Goal: Task Accomplishment & Management: Manage account settings

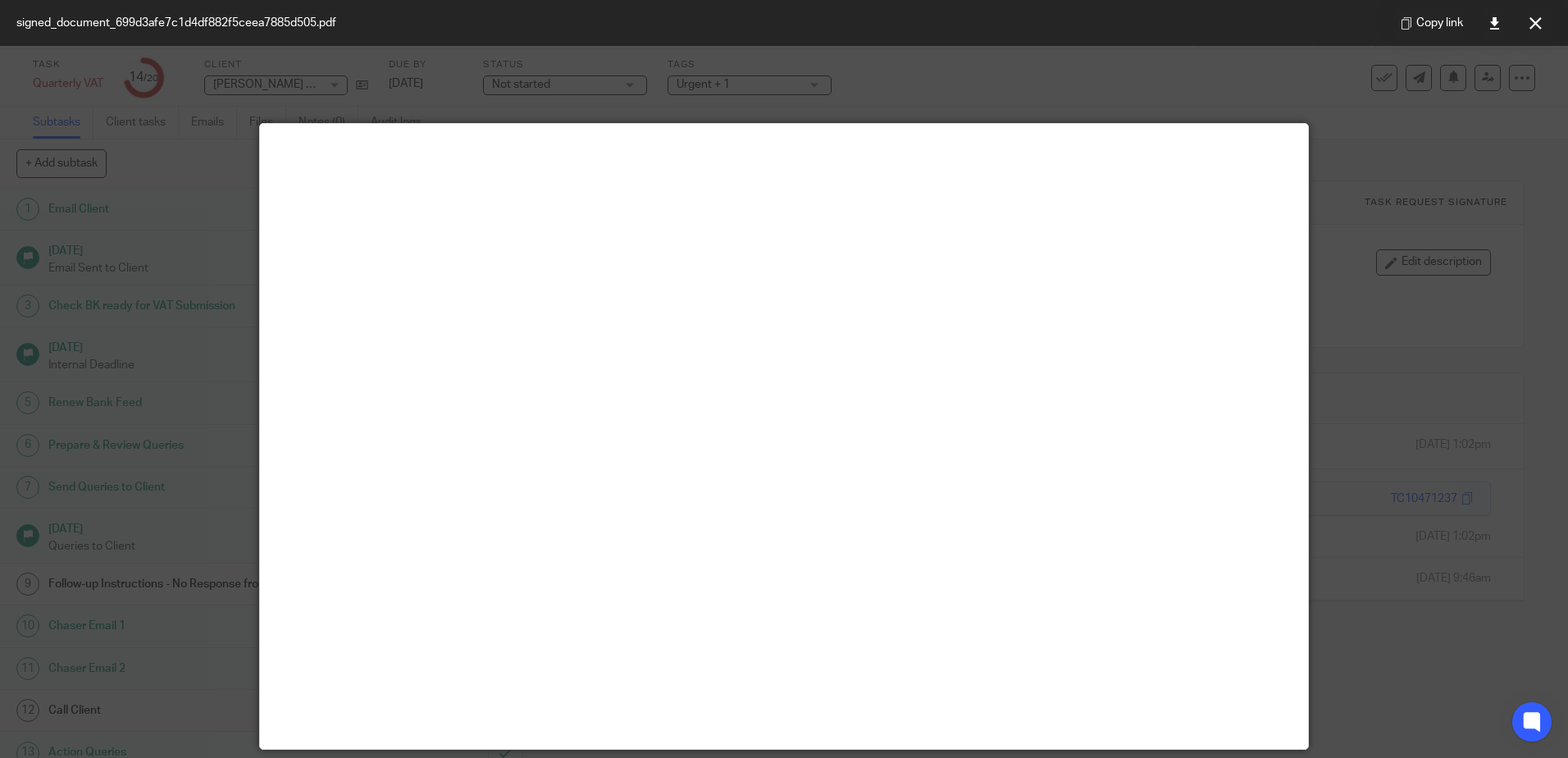
scroll to position [337, 0]
click at [1550, 24] on button at bounding box center [1536, 24] width 33 height 33
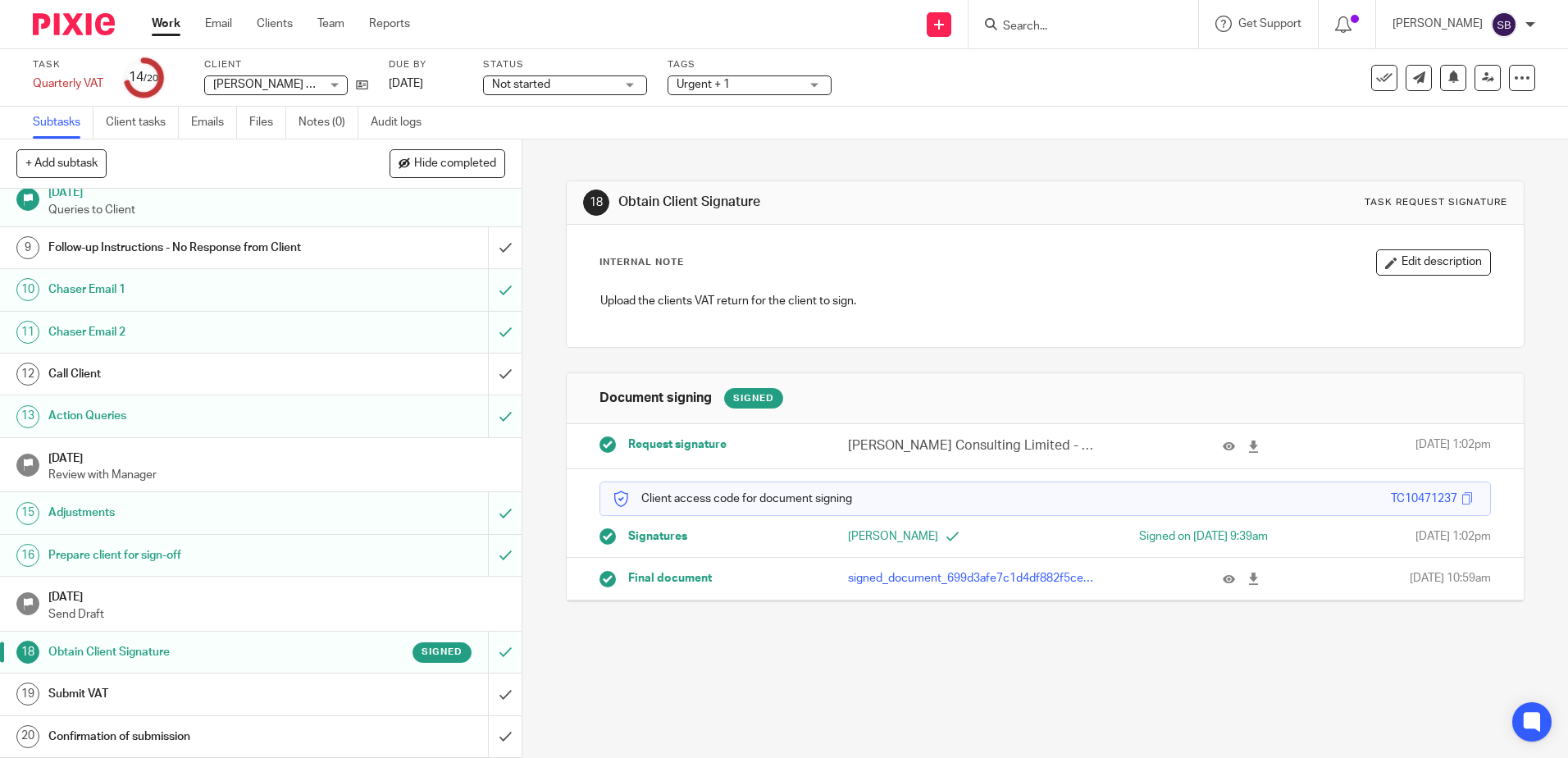
click at [158, 20] on link "Work" at bounding box center [166, 24] width 29 height 17
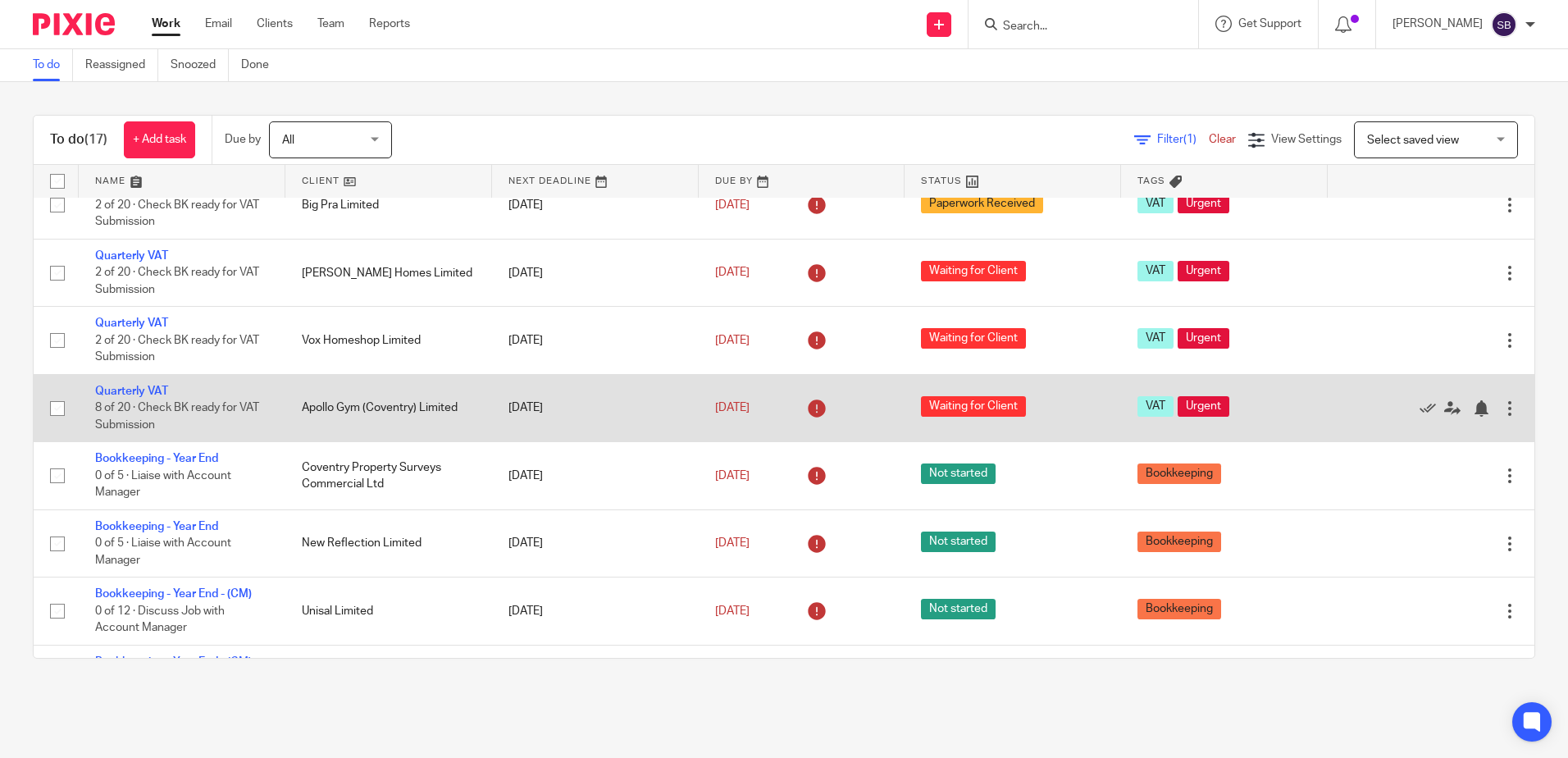
scroll to position [410, 0]
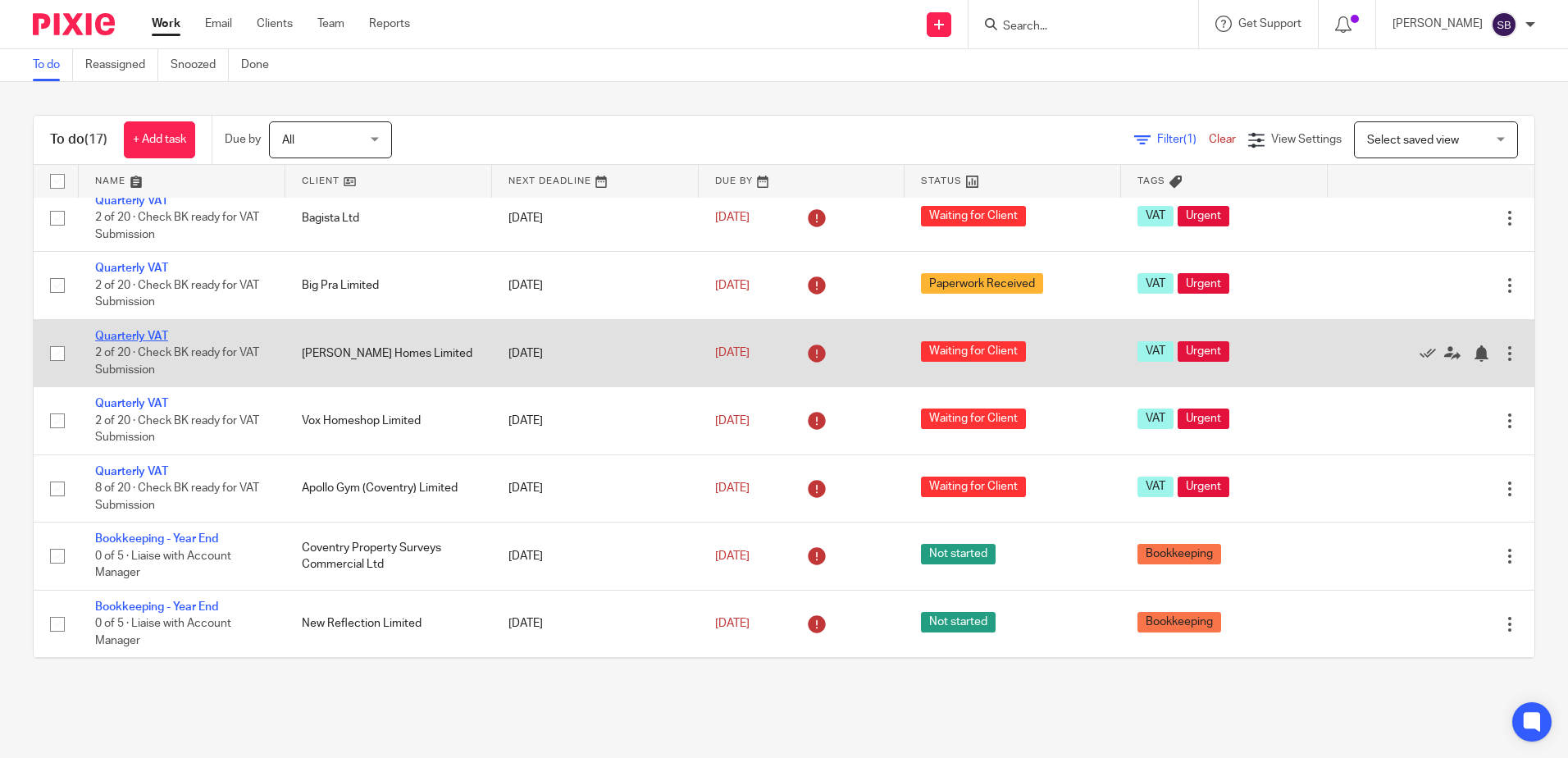
click at [158, 333] on link "Quarterly VAT" at bounding box center [132, 336] width 73 height 11
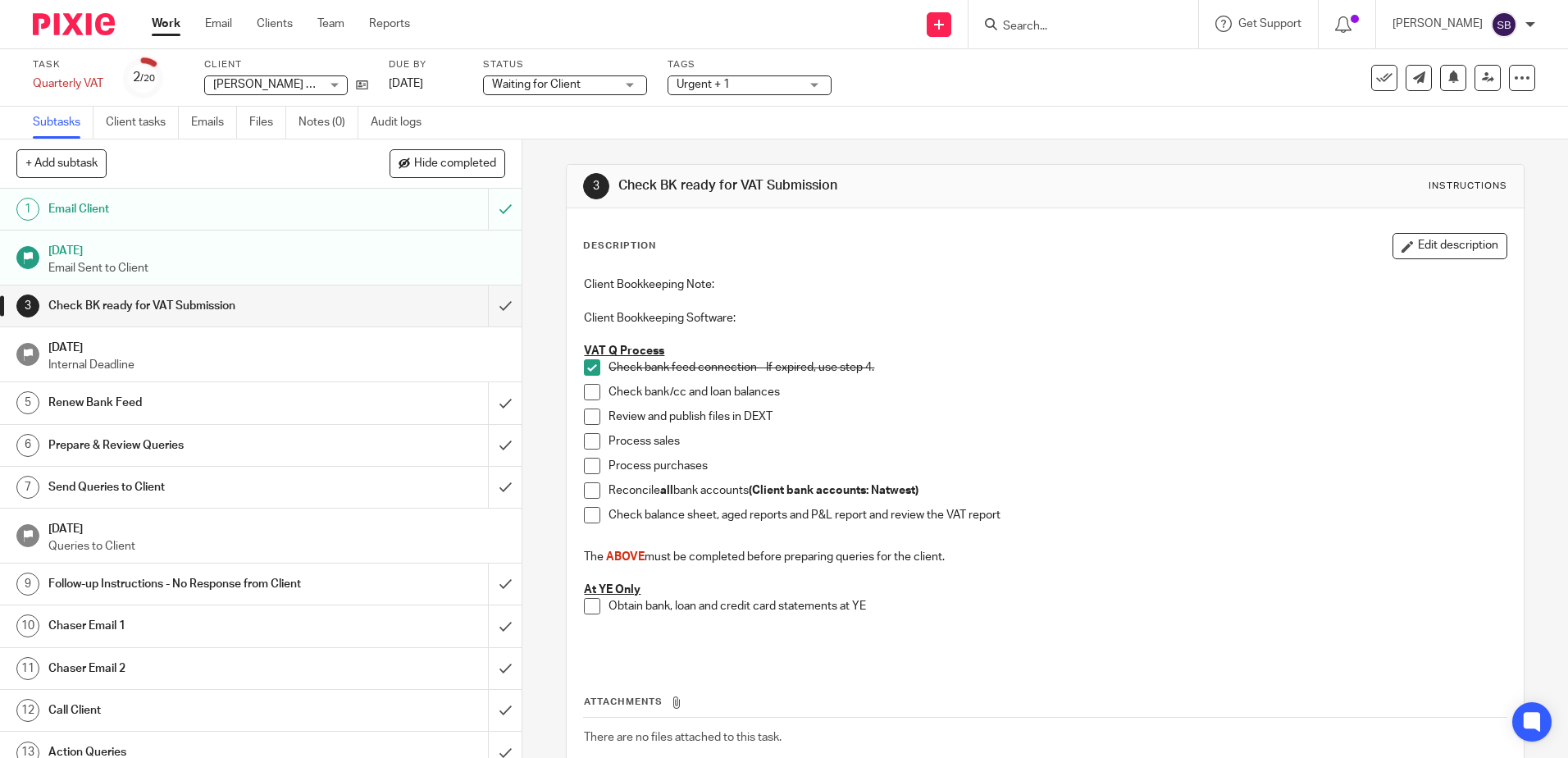
scroll to position [82, 0]
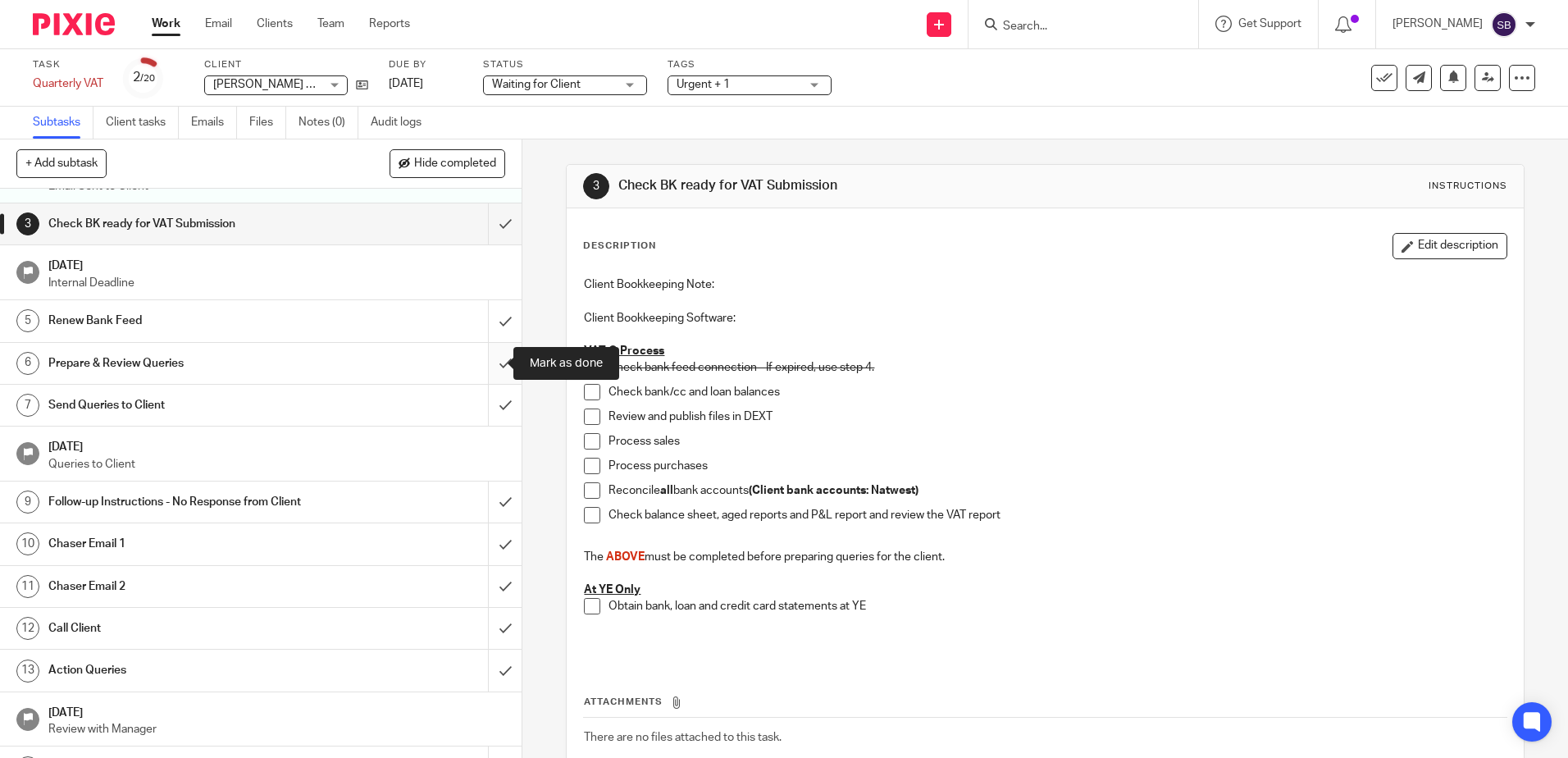
click at [482, 370] on input "submit" at bounding box center [260, 363] width 522 height 41
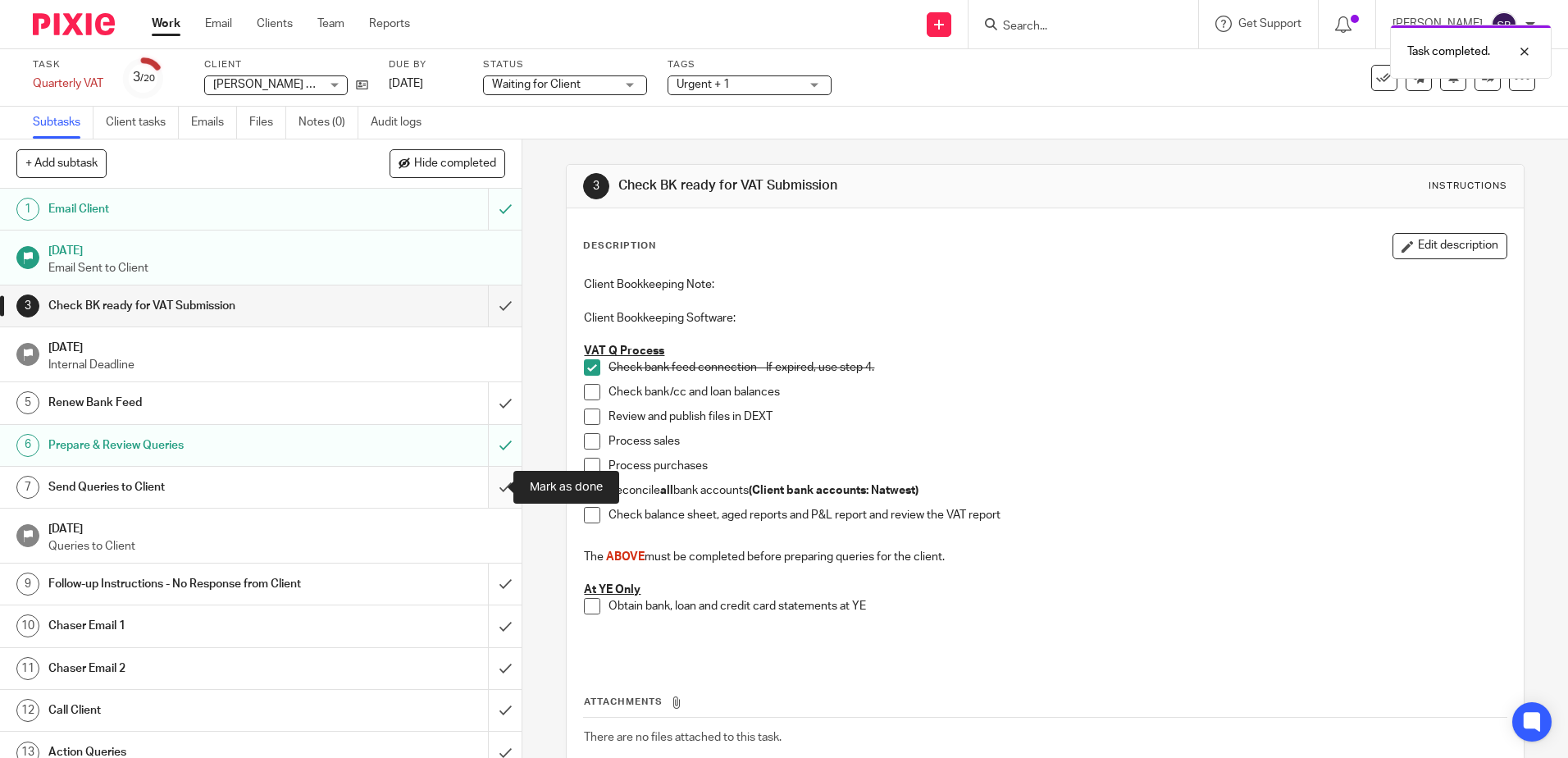
click at [494, 496] on input "submit" at bounding box center [260, 487] width 522 height 41
click at [176, 22] on link "Work" at bounding box center [166, 24] width 29 height 17
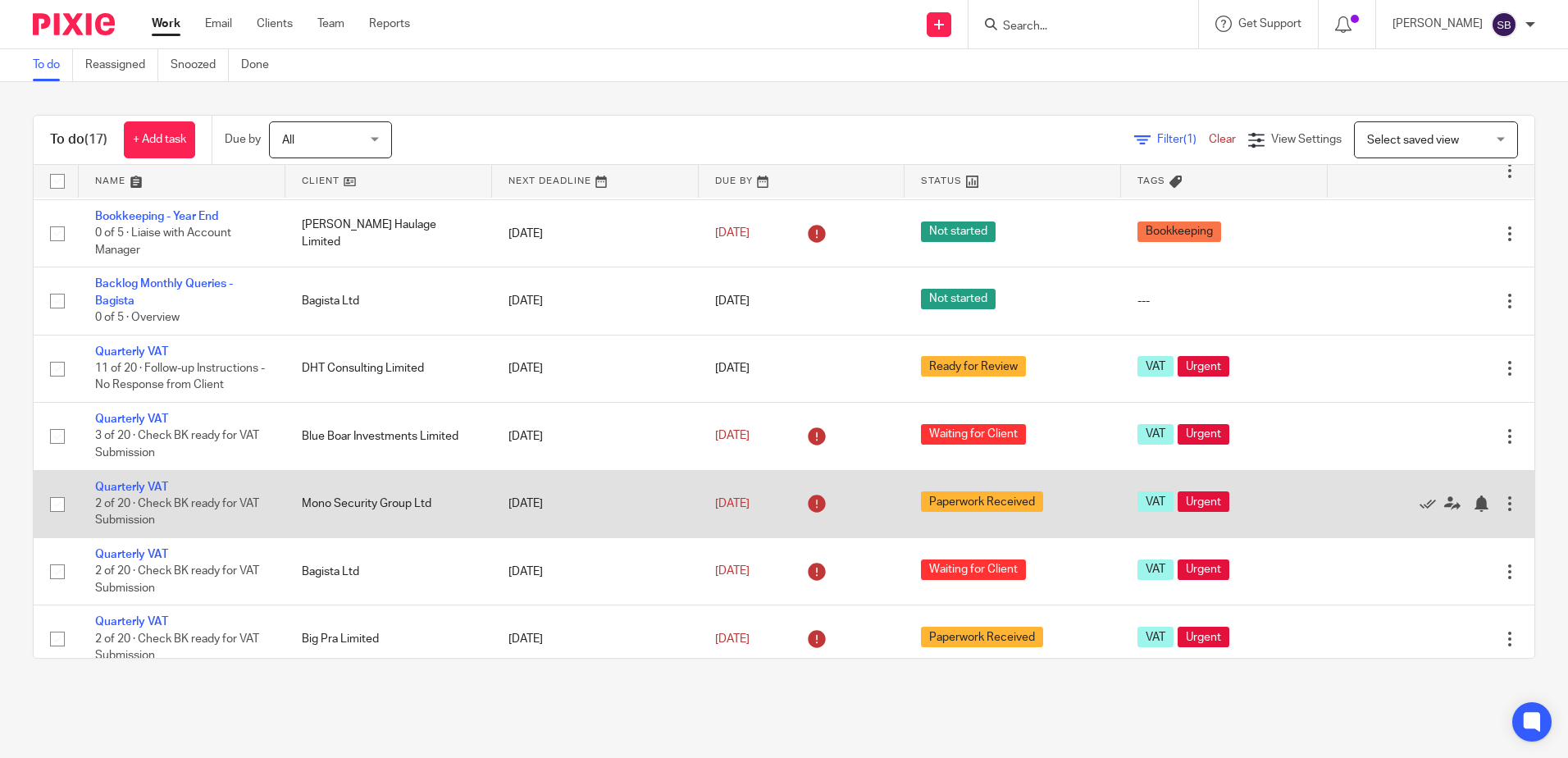
scroll to position [82, 0]
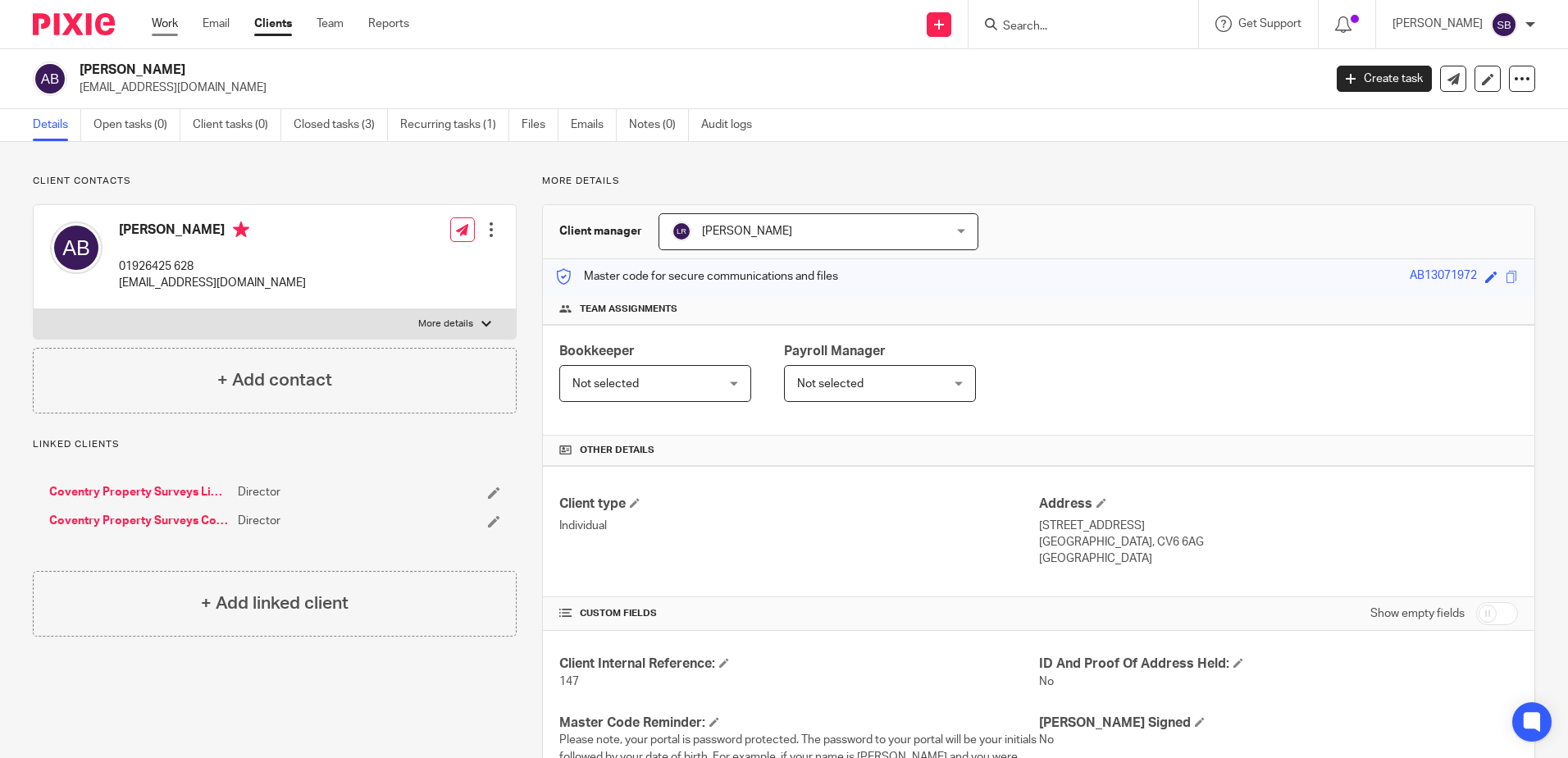
click at [169, 21] on link "Work" at bounding box center [165, 24] width 26 height 17
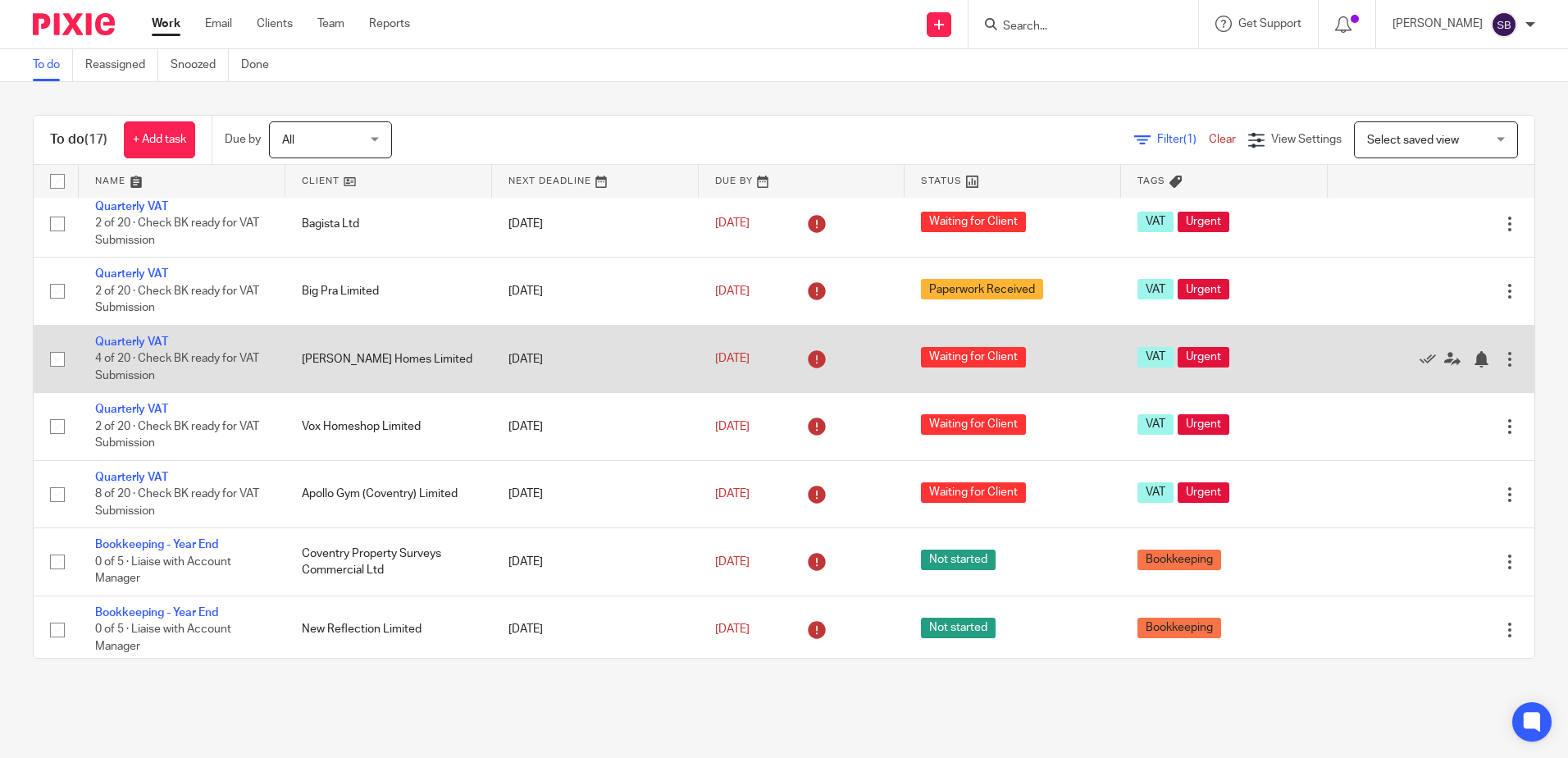
scroll to position [410, 0]
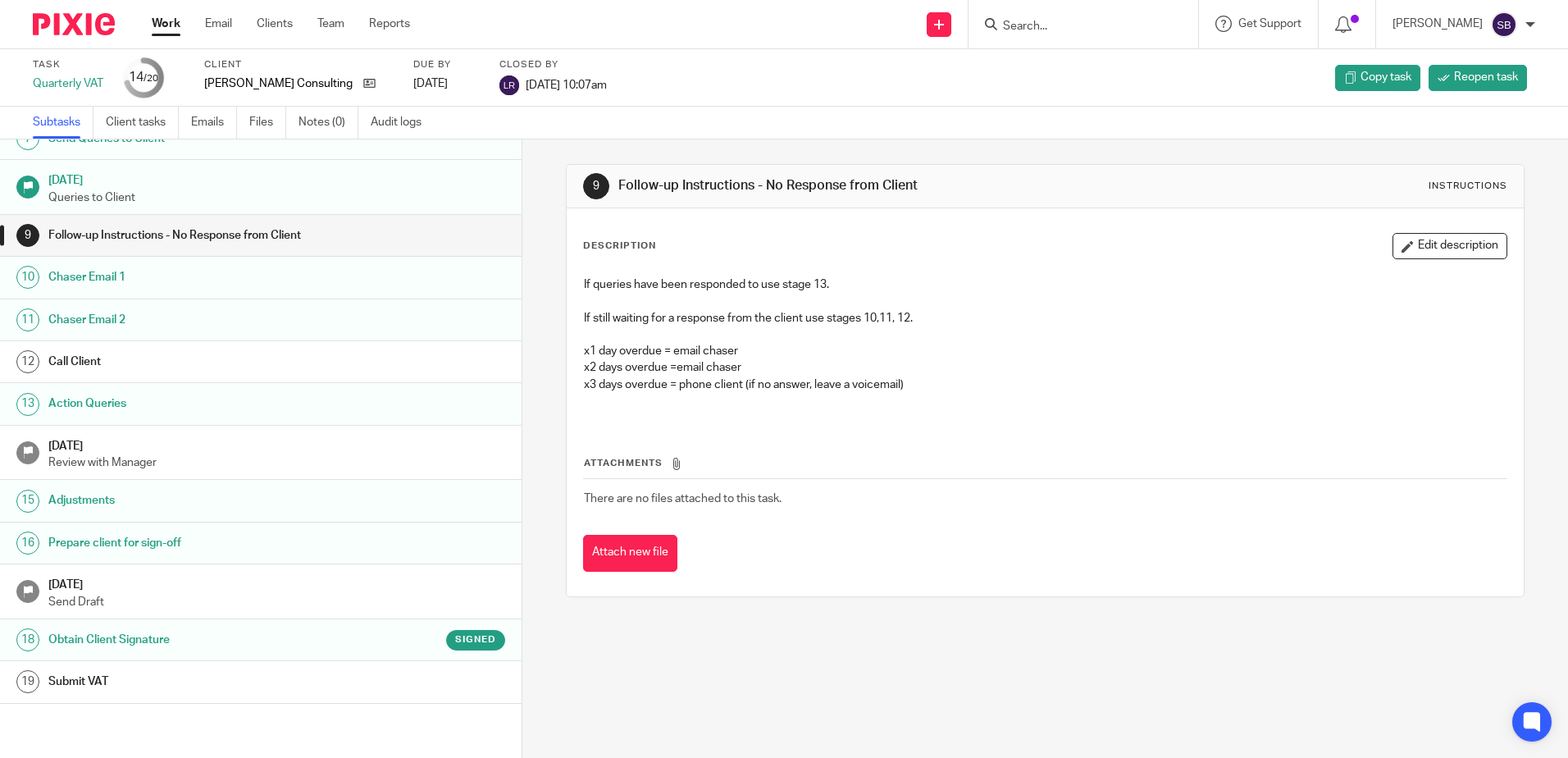
scroll to position [337, 0]
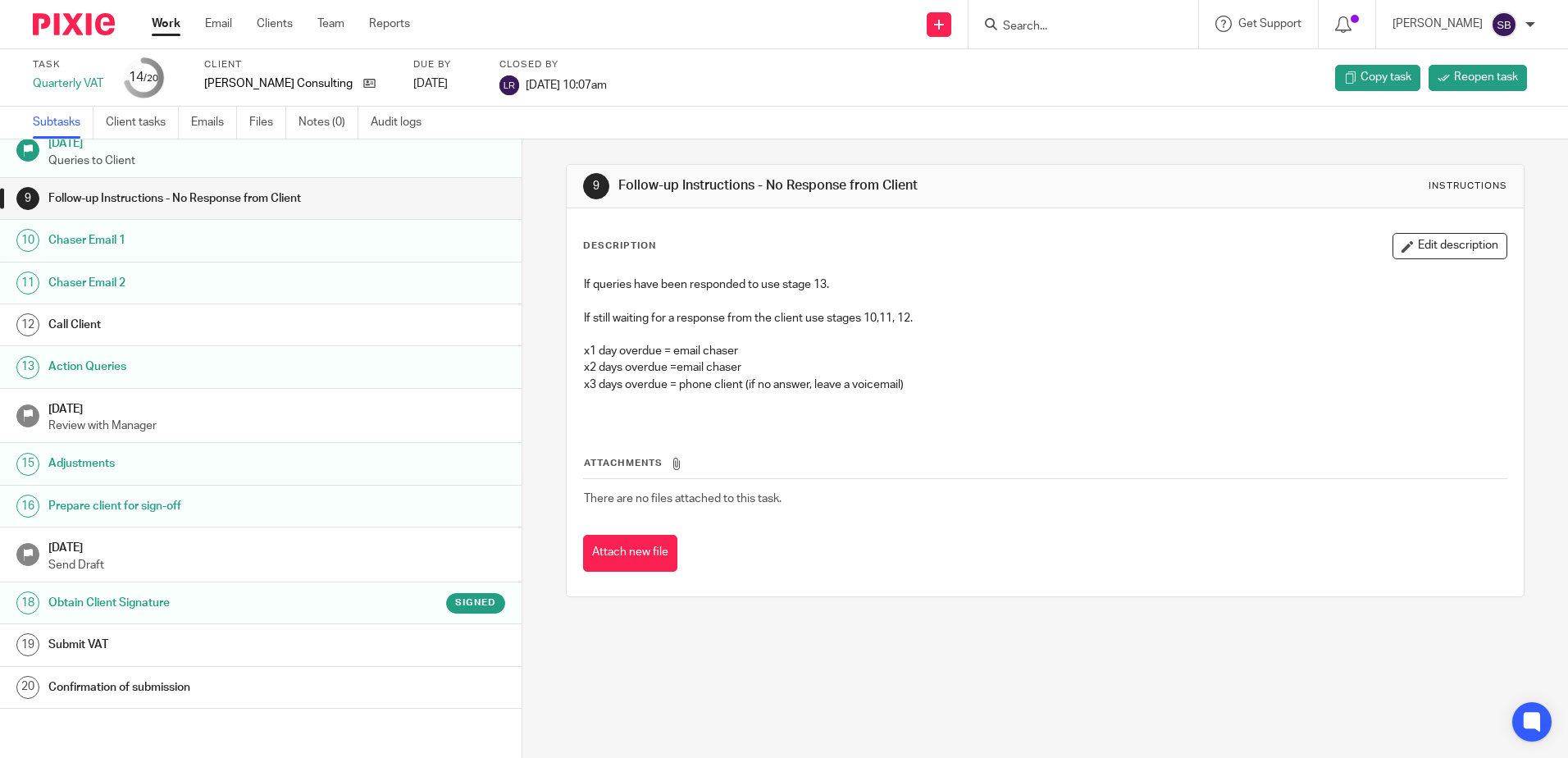
click at [395, 643] on div "Submit VAT" at bounding box center [277, 645] width 458 height 24
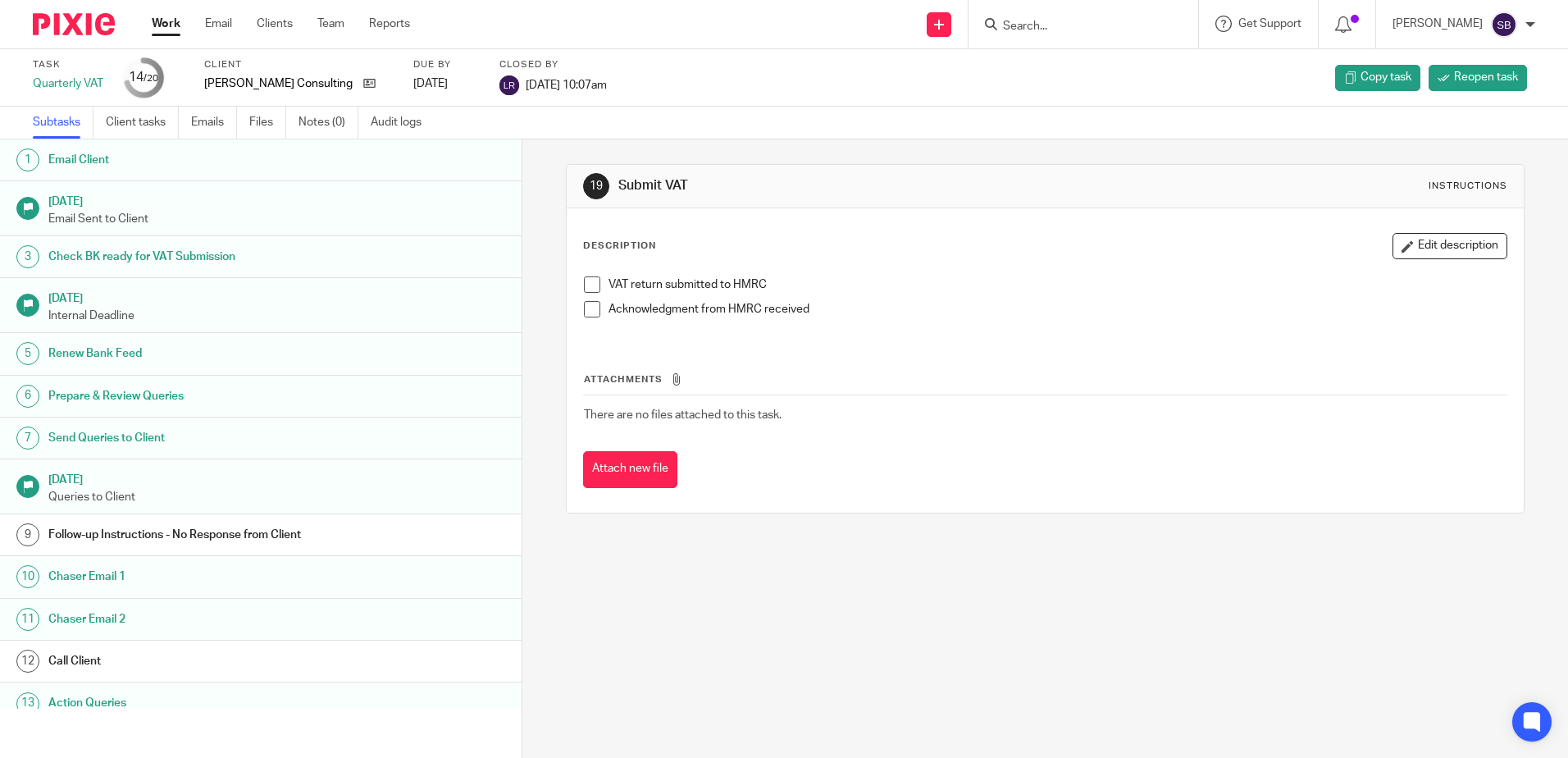
scroll to position [337, 0]
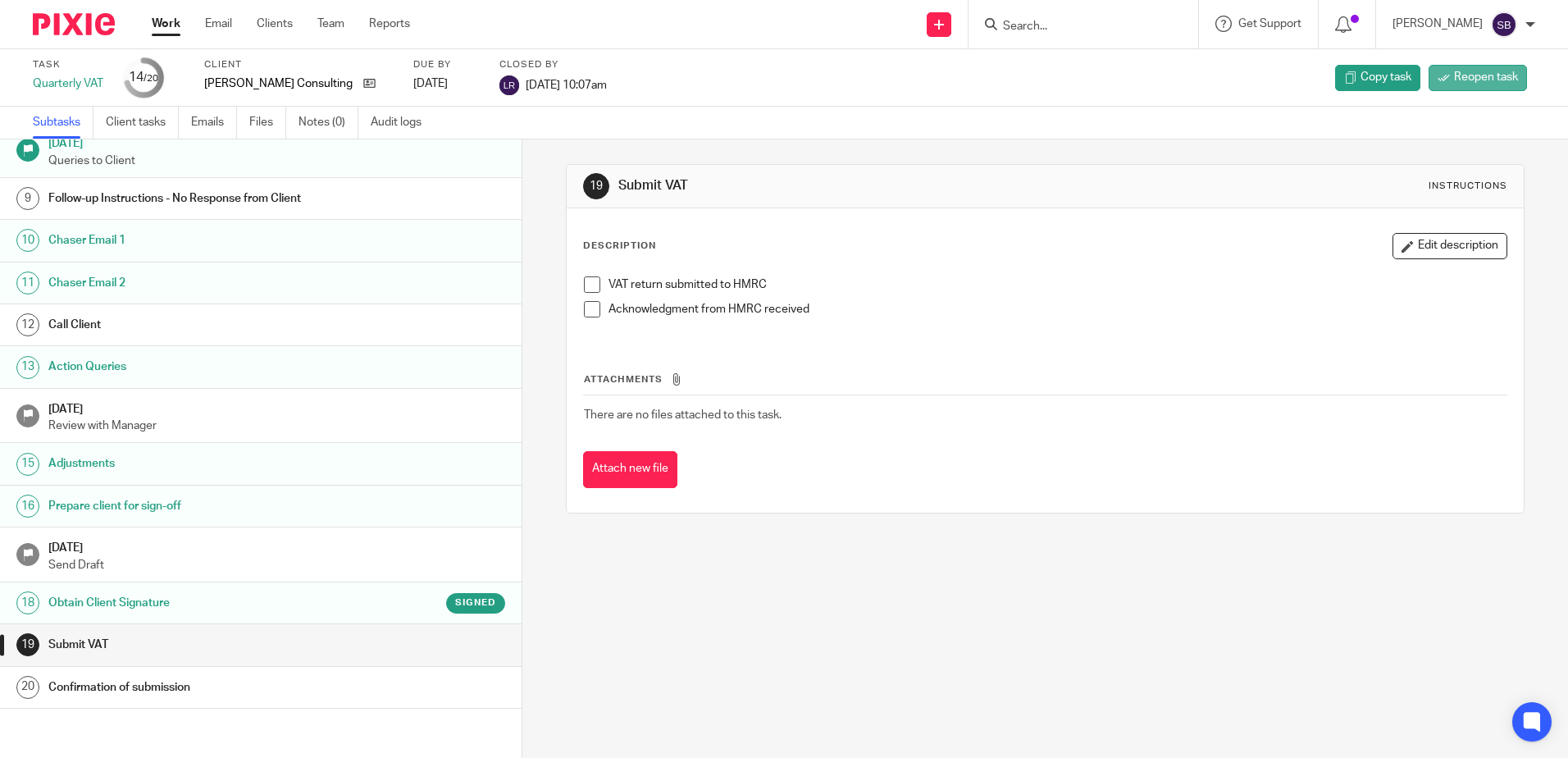
click at [1463, 84] on span "Reopen task" at bounding box center [1486, 77] width 64 height 17
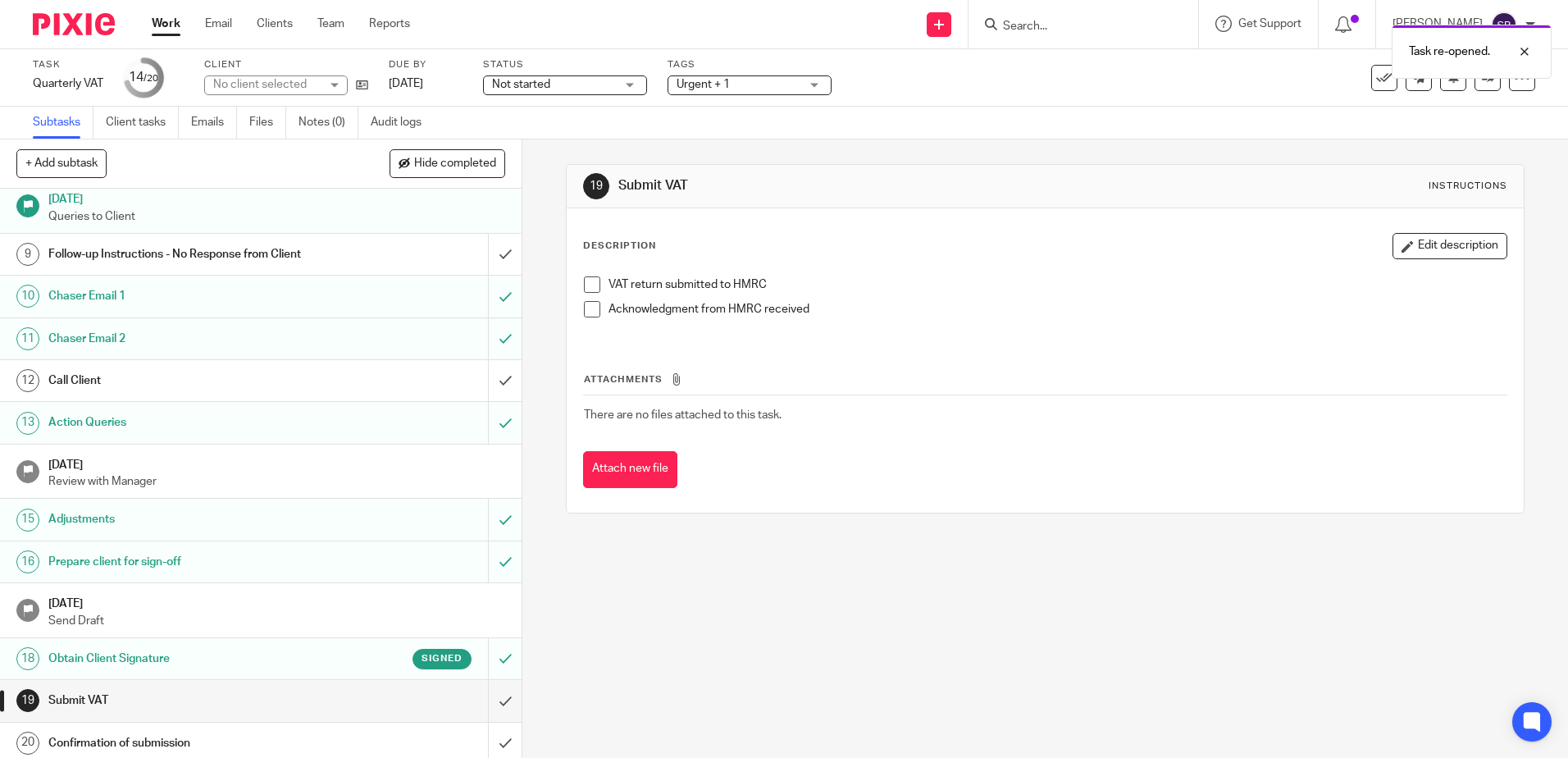
scroll to position [337, 0]
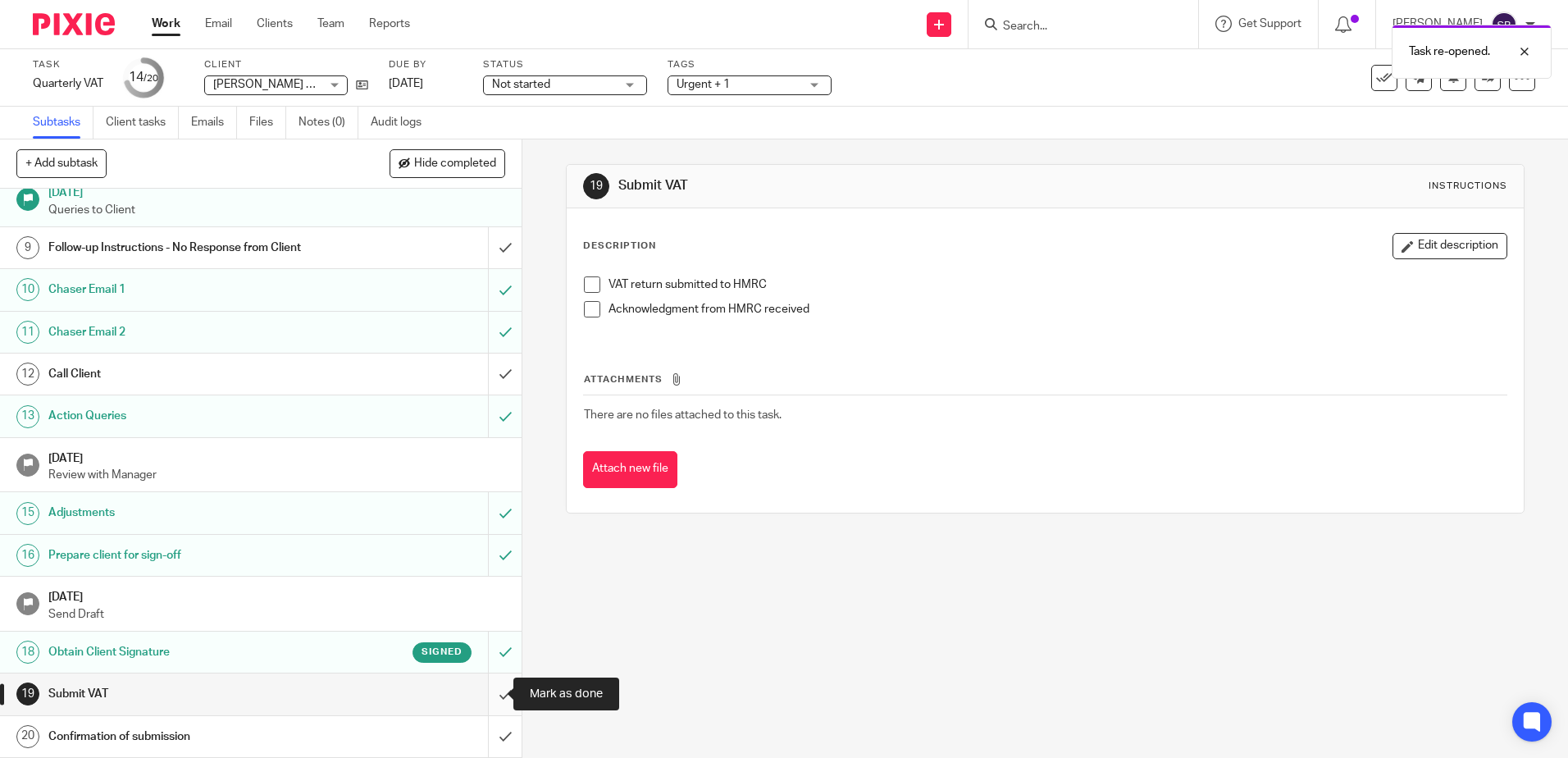
click at [487, 697] on input "submit" at bounding box center [260, 694] width 522 height 41
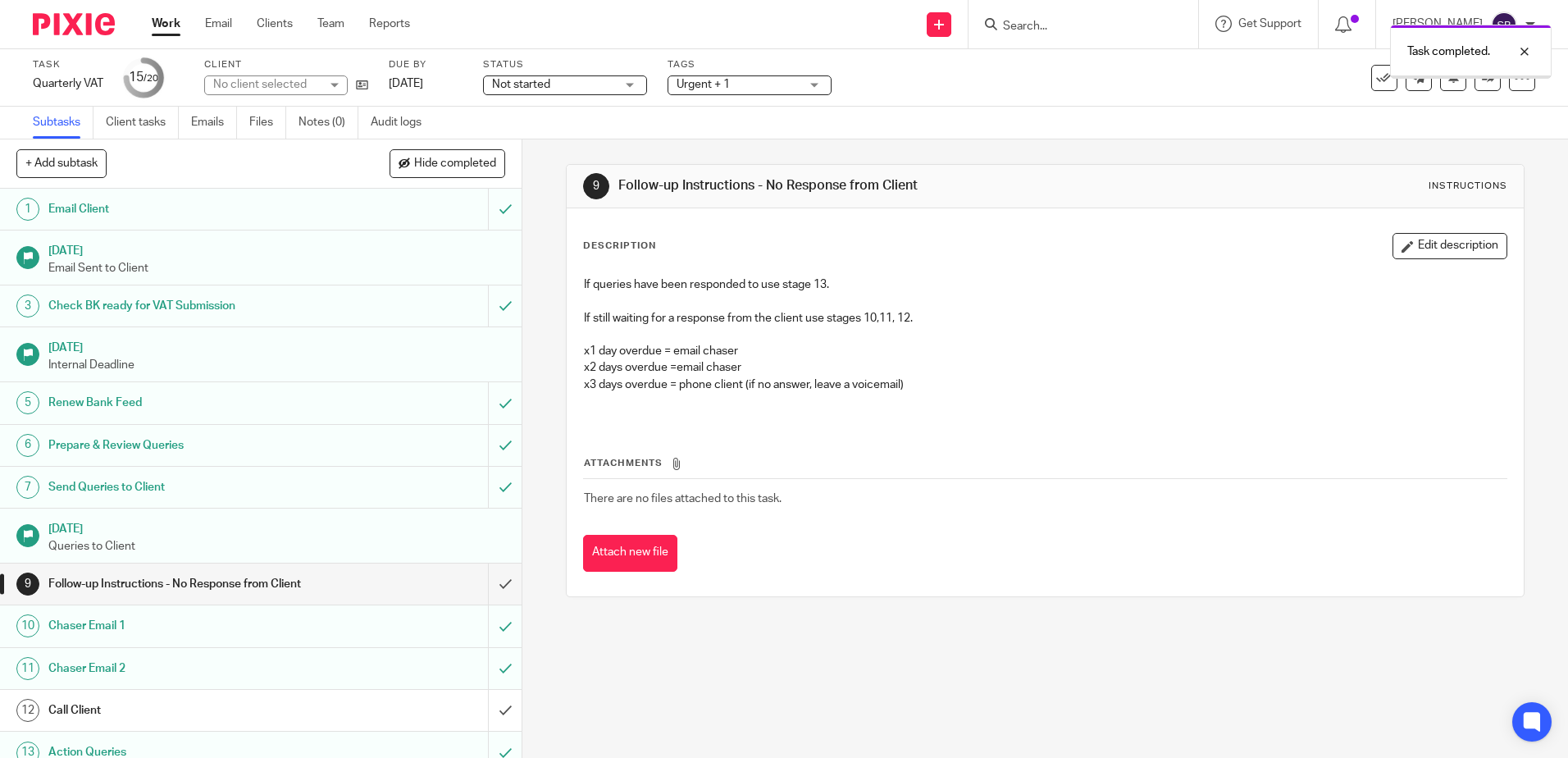
scroll to position [337, 0]
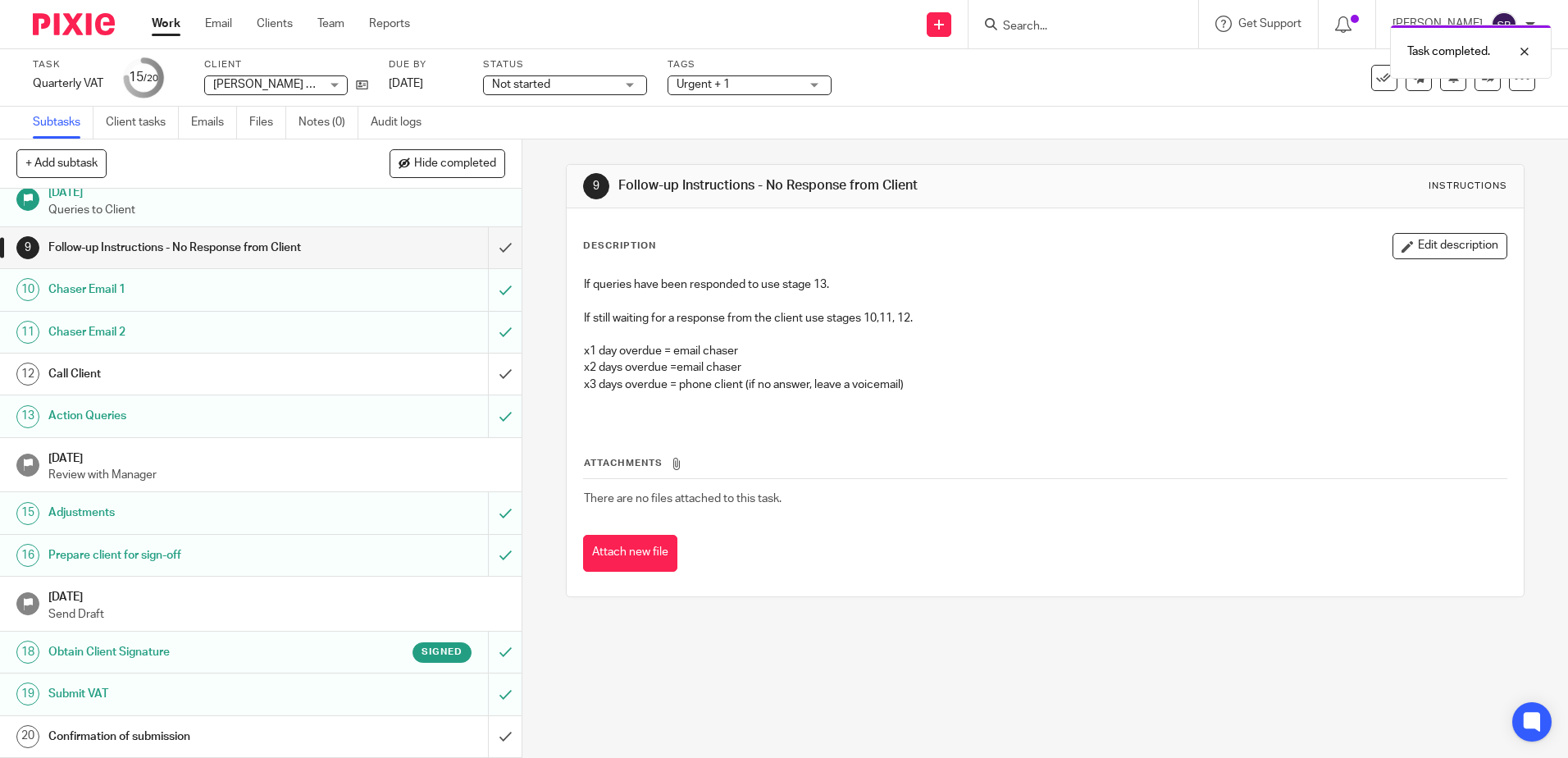
click at [370, 733] on div "Confirmation of submission" at bounding box center [260, 737] width 424 height 24
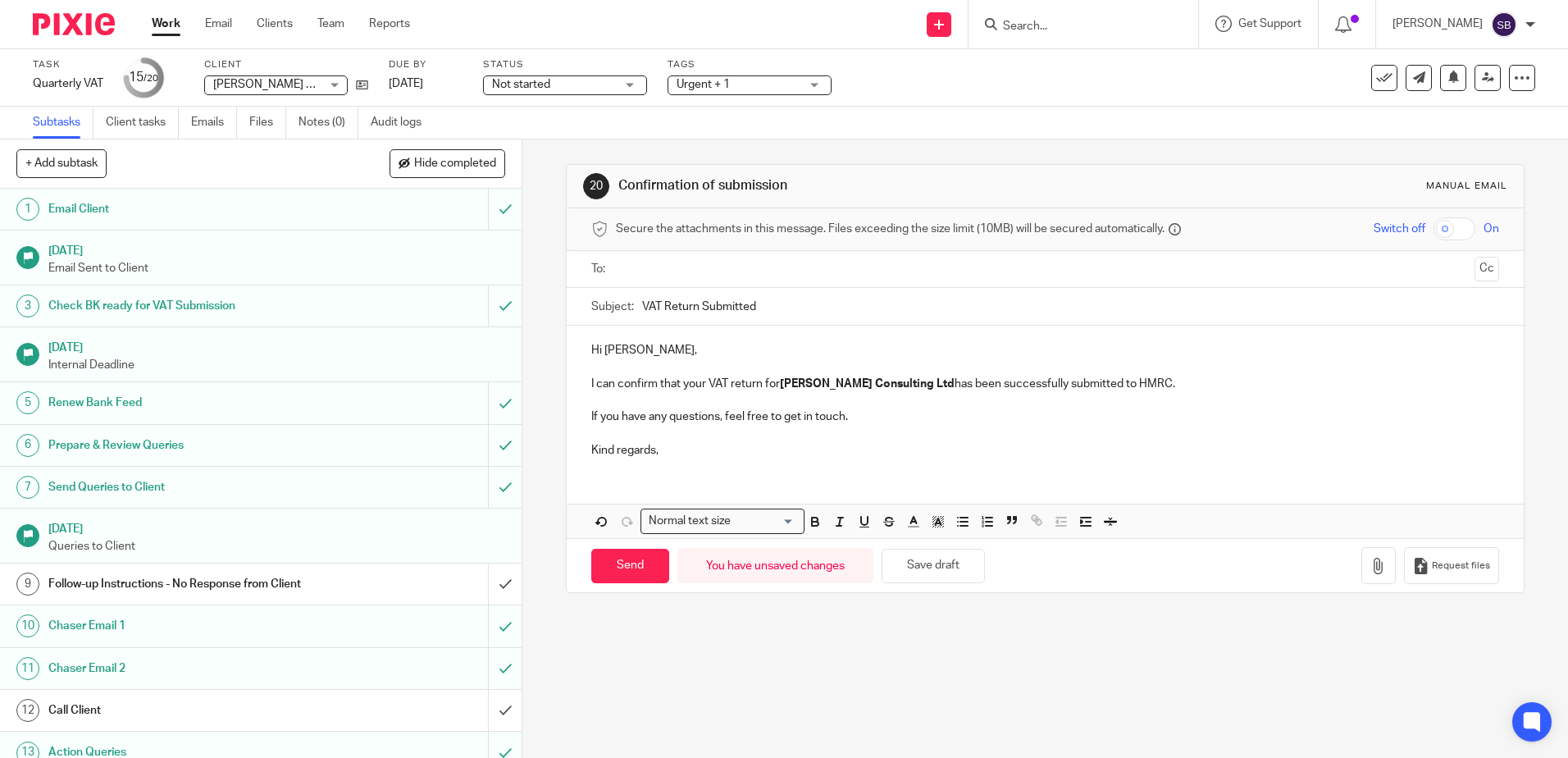
drag, startPoint x: 700, startPoint y: 269, endPoint x: 942, endPoint y: 286, distance: 242.6
click at [839, 282] on ul at bounding box center [1046, 269] width 857 height 27
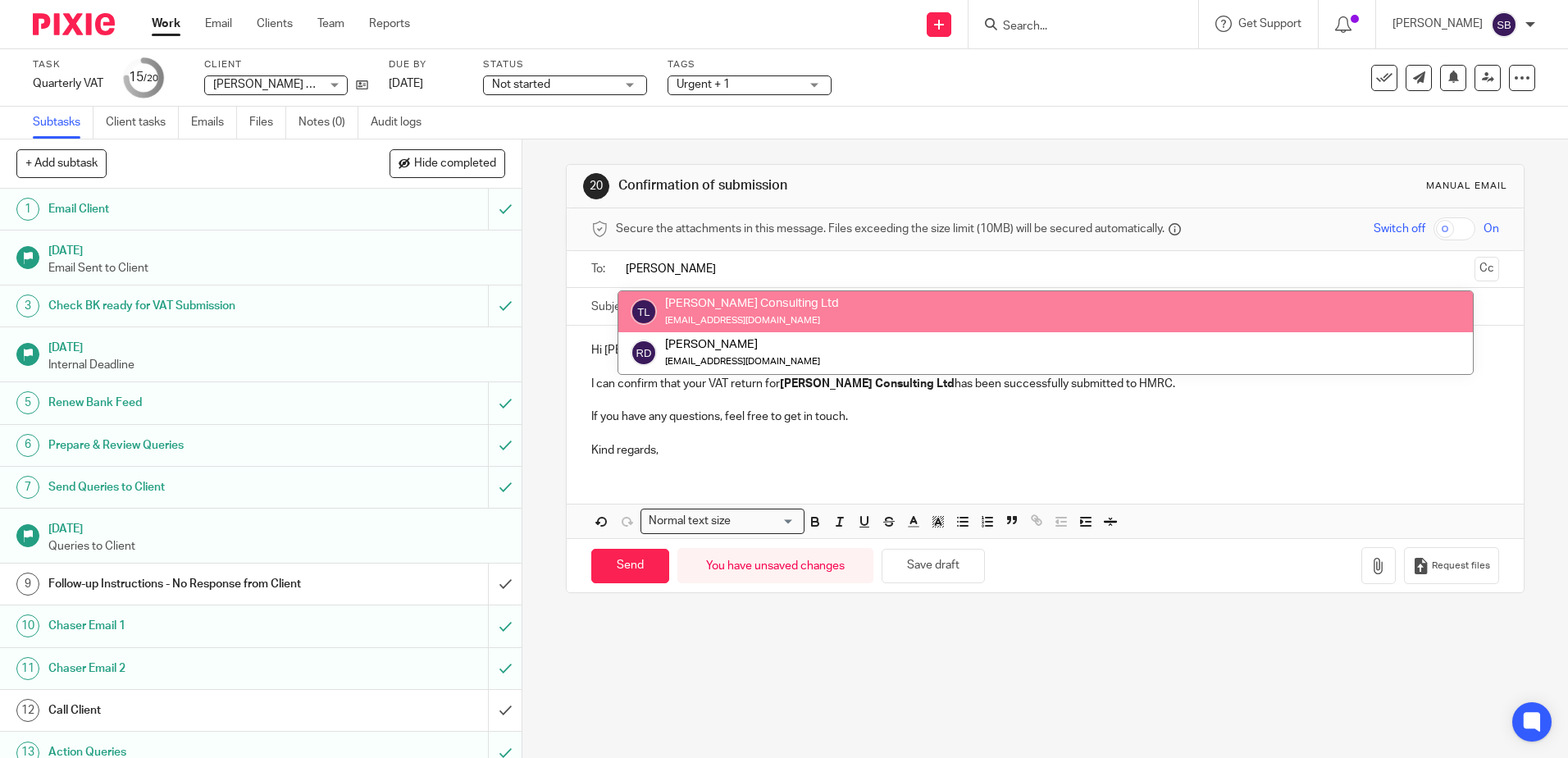
type input "rick"
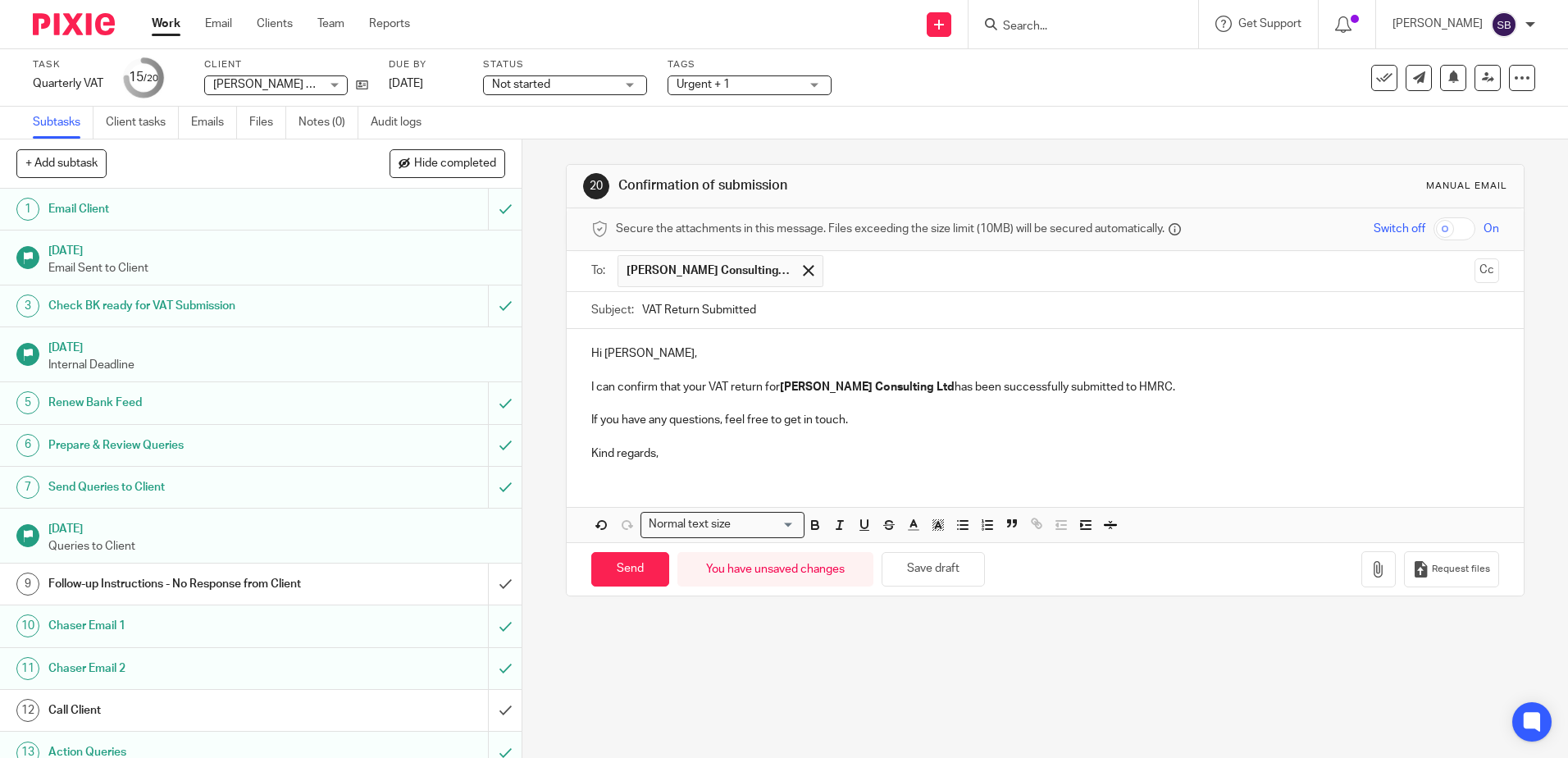
click at [692, 347] on p "Hi Ricky," at bounding box center [1045, 353] width 907 height 17
click at [622, 574] on input "Send" at bounding box center [630, 570] width 78 height 35
type input "Sent"
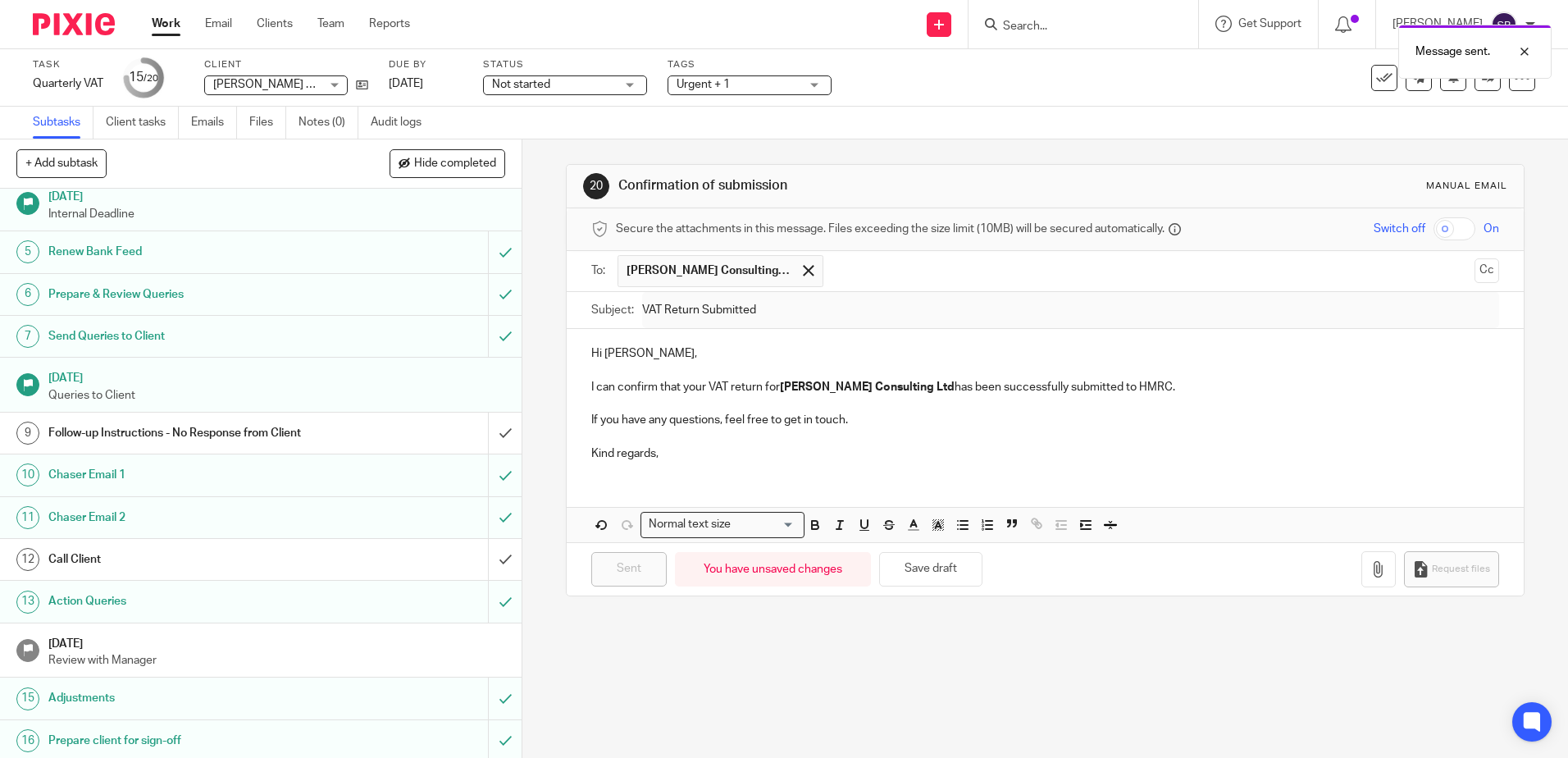
scroll to position [337, 0]
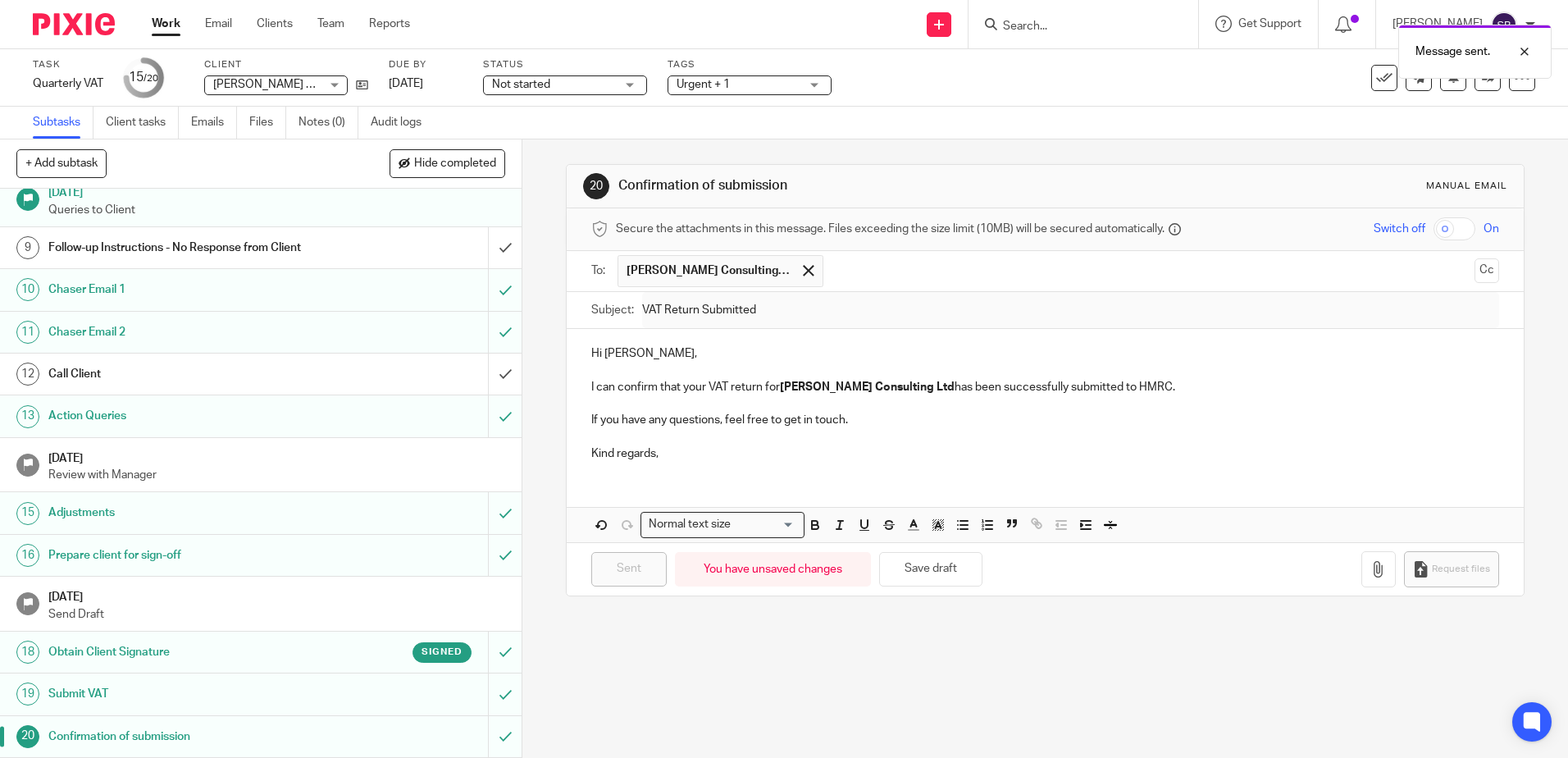
click at [1366, 78] on div "Message sent." at bounding box center [1168, 47] width 767 height 62
click at [1375, 88] on button at bounding box center [1384, 78] width 26 height 26
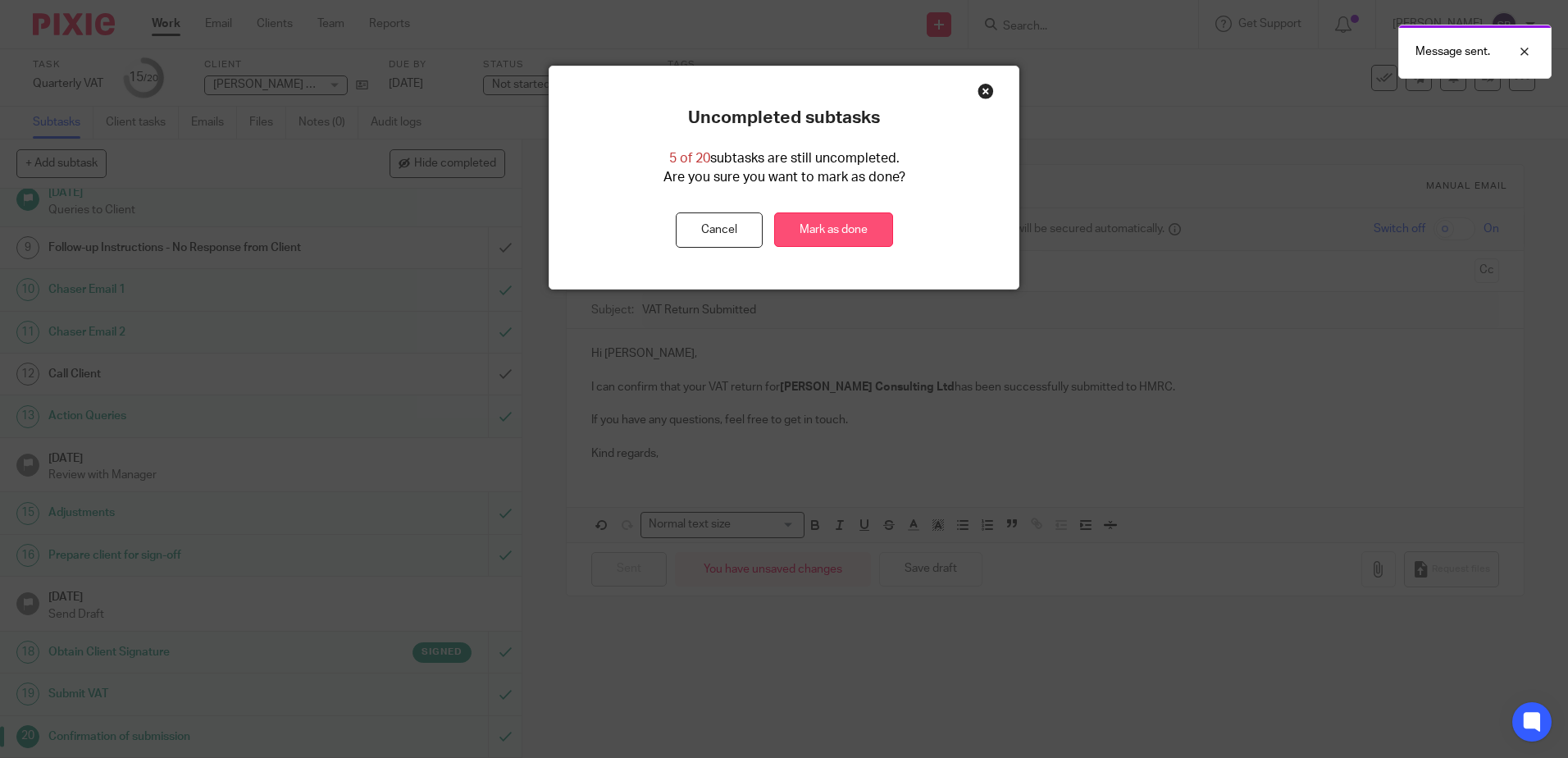
click at [860, 233] on link "Mark as done" at bounding box center [834, 230] width 119 height 35
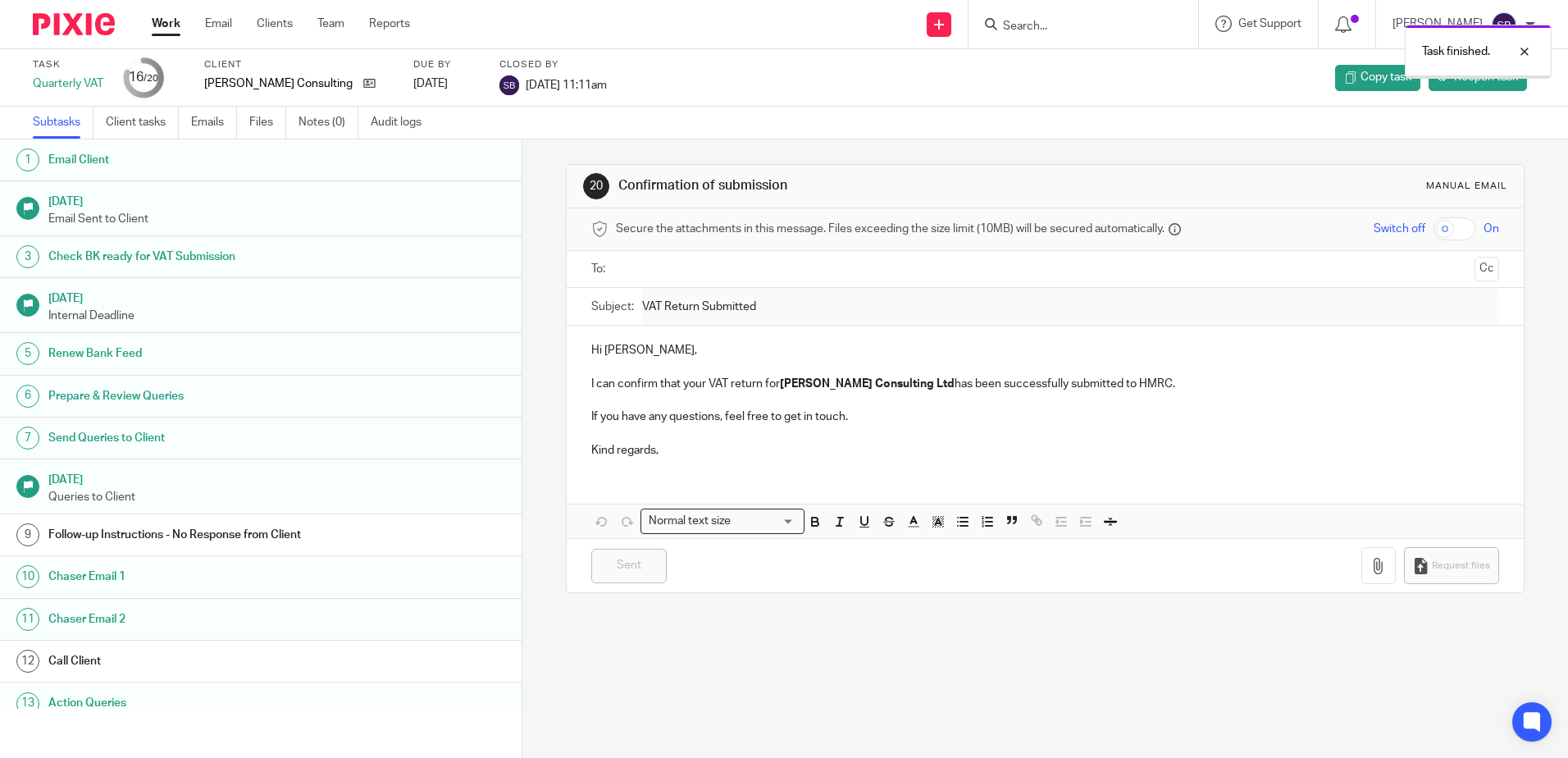
click at [176, 30] on link "Work" at bounding box center [166, 24] width 29 height 17
